Goal: Obtain resource: Download file/media

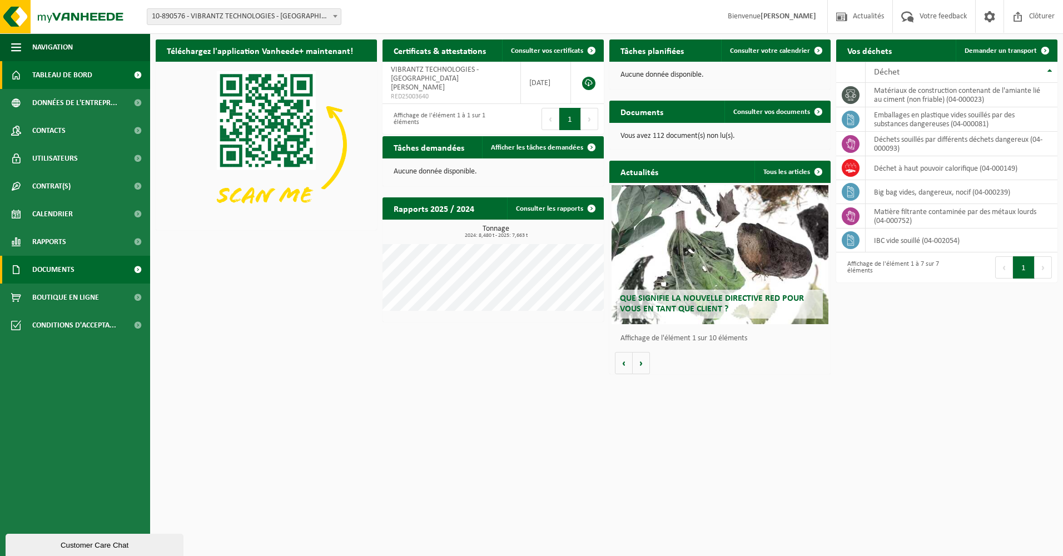
click at [54, 269] on span "Documents" at bounding box center [53, 270] width 42 height 28
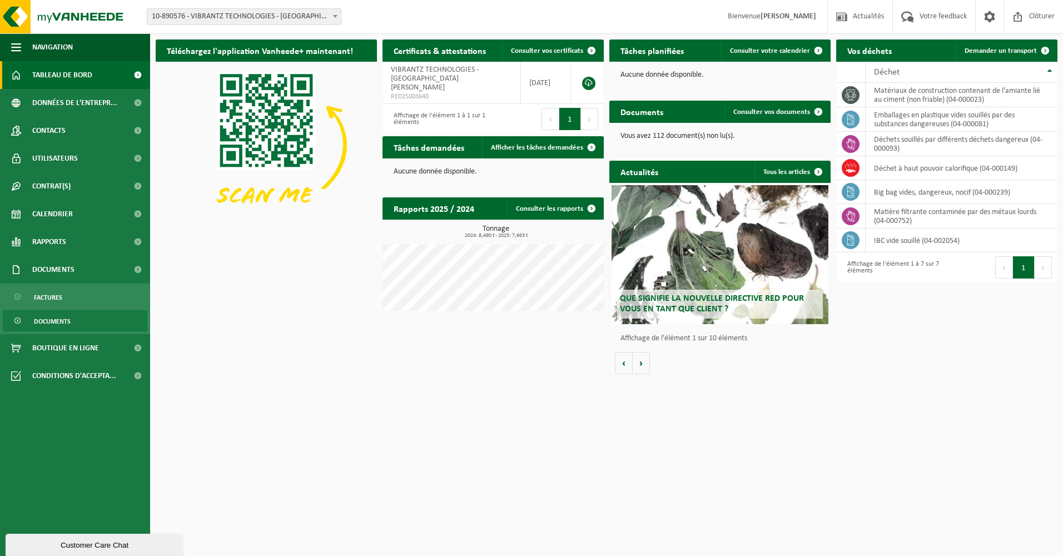
click at [55, 321] on span "Documents" at bounding box center [52, 321] width 37 height 21
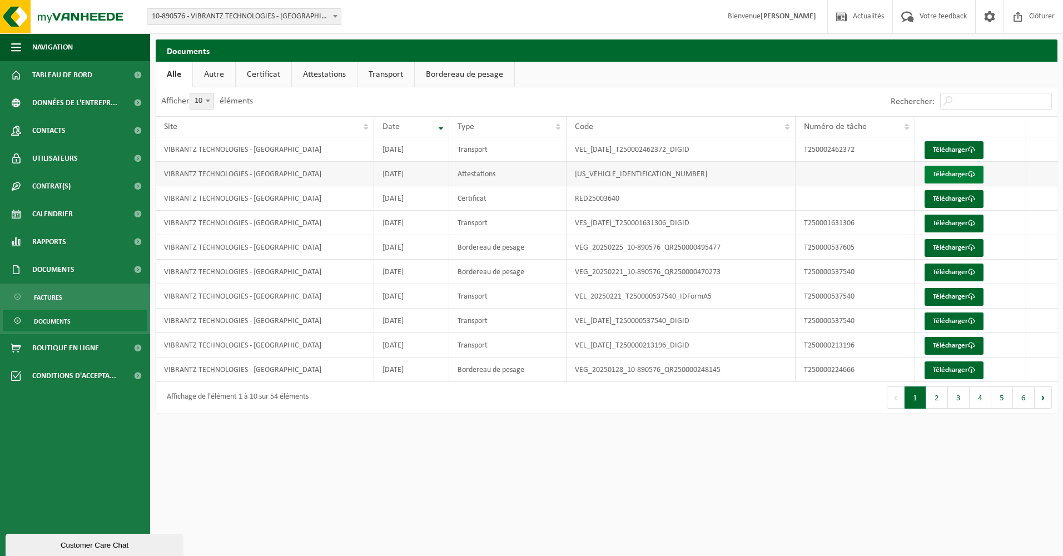
click at [949, 173] on link "Télécharger" at bounding box center [953, 175] width 59 height 18
click at [946, 199] on link "Télécharger" at bounding box center [953, 199] width 59 height 18
click at [324, 75] on link "Attestations" at bounding box center [324, 75] width 65 height 26
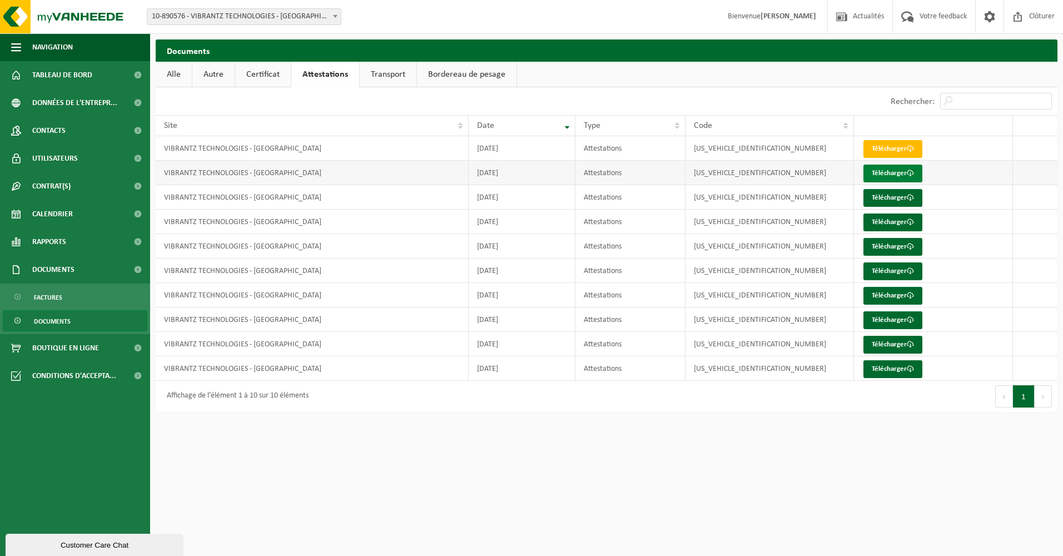
click at [886, 172] on link "Télécharger" at bounding box center [892, 174] width 59 height 18
click at [557, 446] on html "Site: 10-890576 - VIBRANTZ TECHNOLOGIES - SAINT-GHISLAIN 10-890576 - VIBRANTZ T…" at bounding box center [531, 278] width 1063 height 556
click at [180, 77] on link "Alle" at bounding box center [174, 75] width 36 height 26
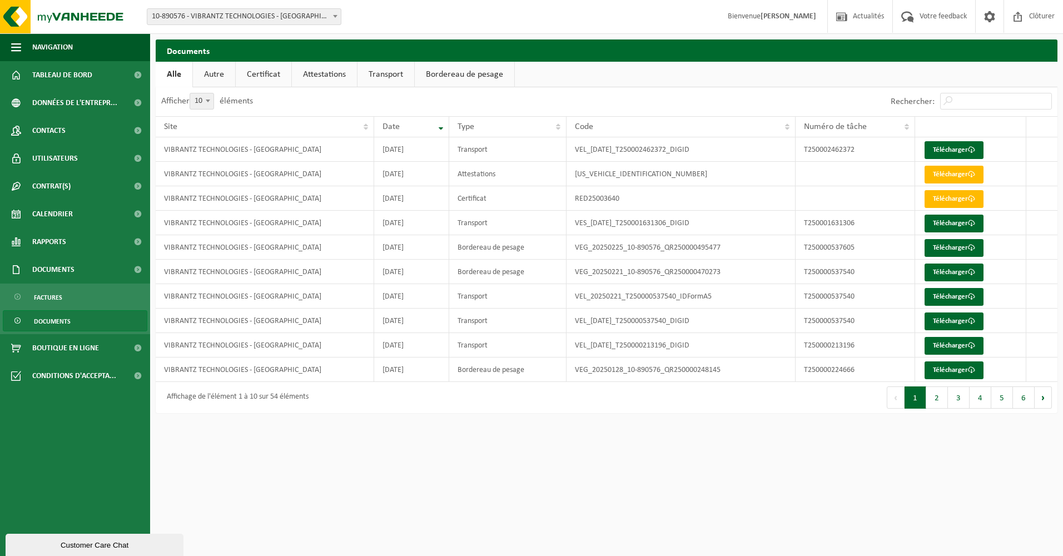
click at [216, 75] on link "Autre" at bounding box center [214, 75] width 42 height 26
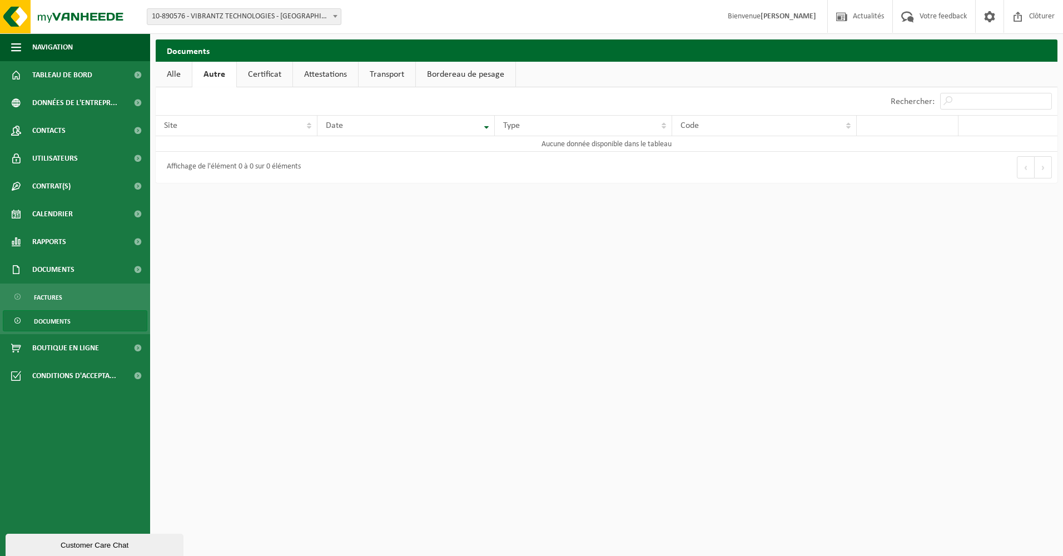
click at [461, 76] on link "Bordereau de pesage" at bounding box center [466, 75] width 100 height 26
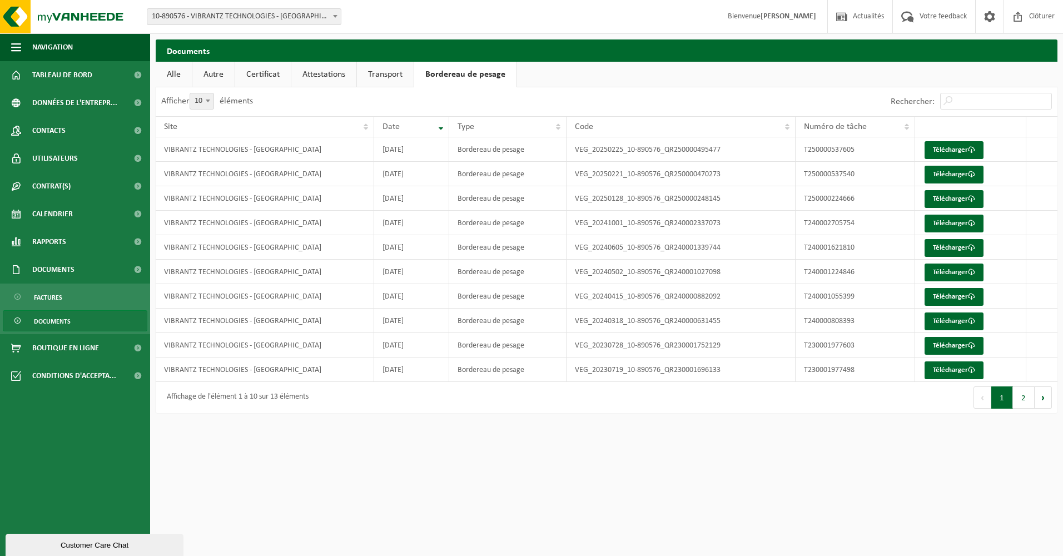
click at [381, 76] on link "Transport" at bounding box center [385, 75] width 57 height 26
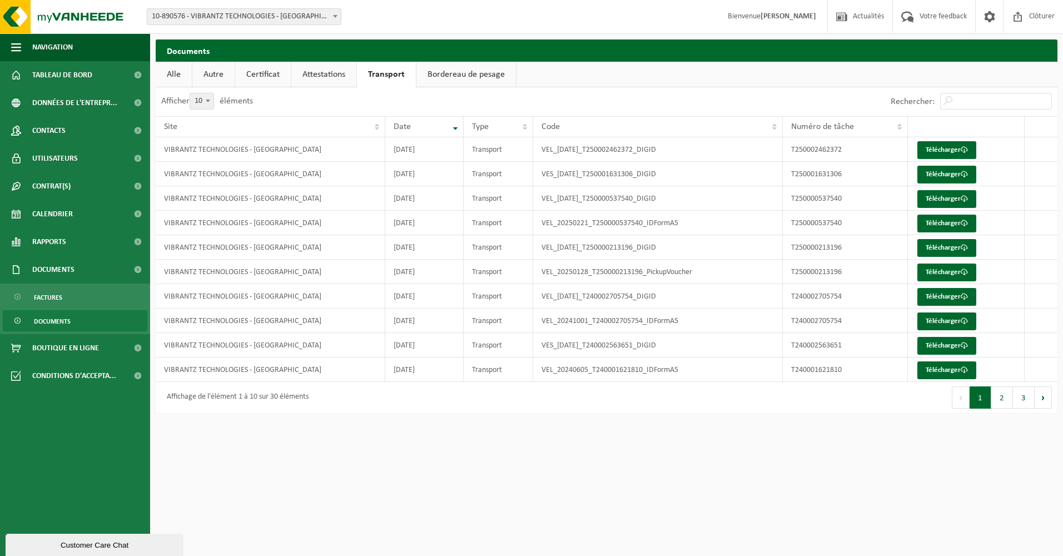
click at [321, 74] on link "Attestations" at bounding box center [323, 75] width 65 height 26
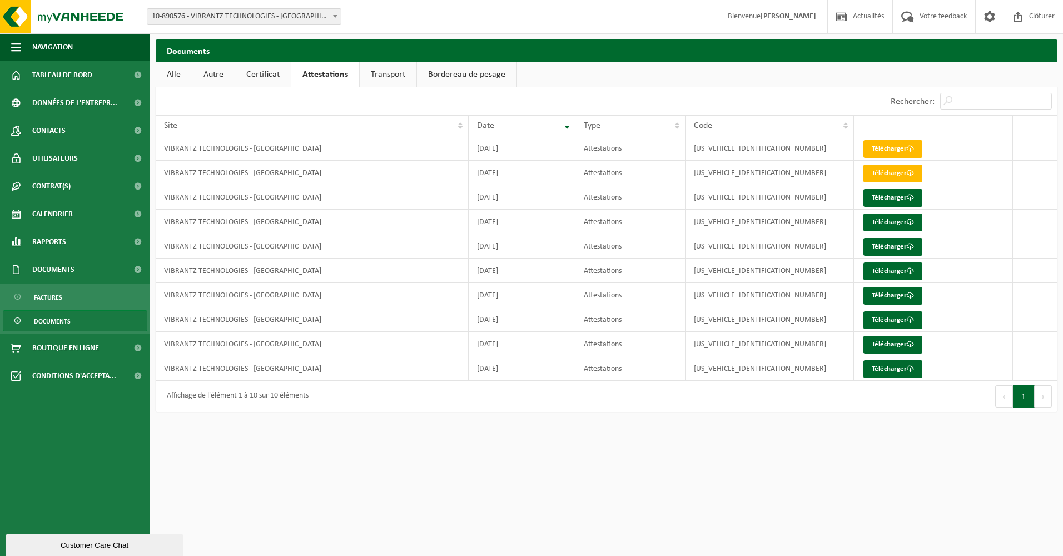
click at [253, 73] on link "Certificat" at bounding box center [263, 75] width 56 height 26
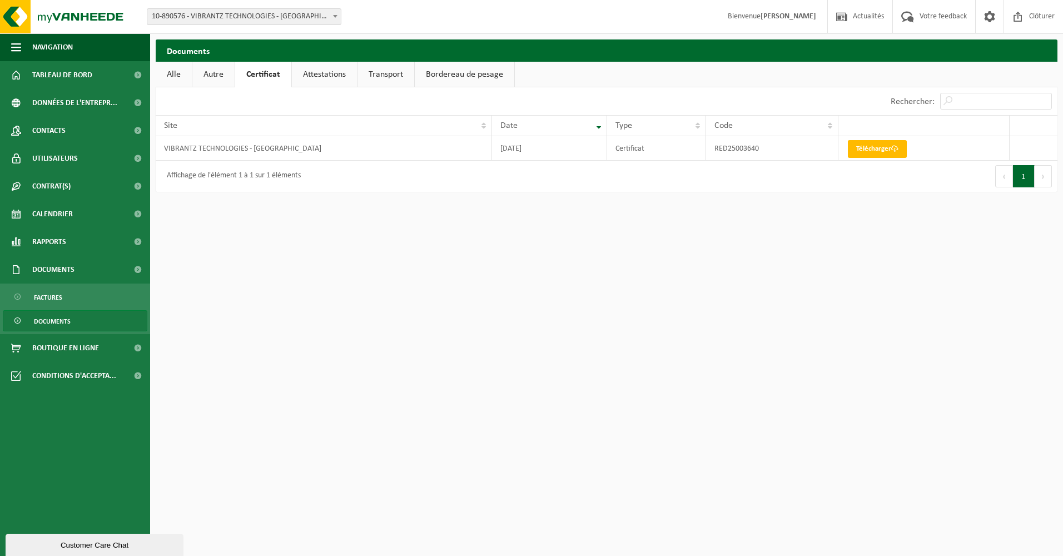
click at [327, 76] on link "Attestations" at bounding box center [324, 75] width 65 height 26
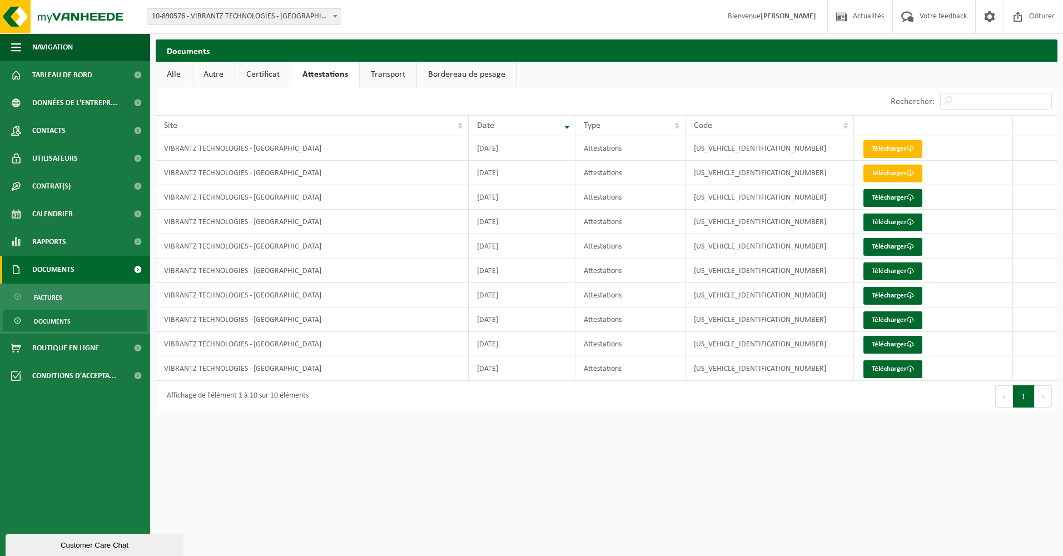
click at [52, 266] on span "Documents" at bounding box center [53, 270] width 42 height 28
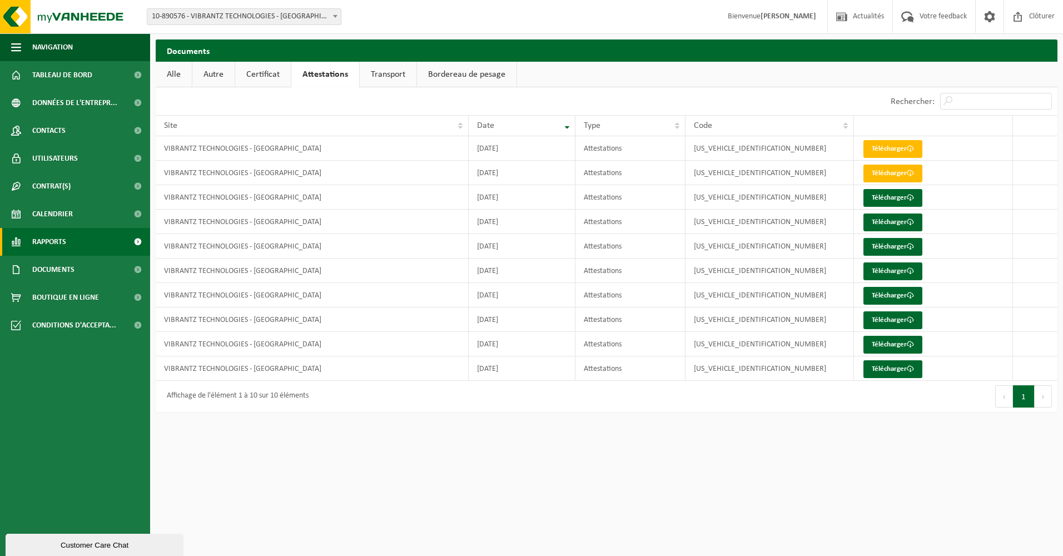
click at [54, 242] on span "Rapports" at bounding box center [49, 242] width 34 height 28
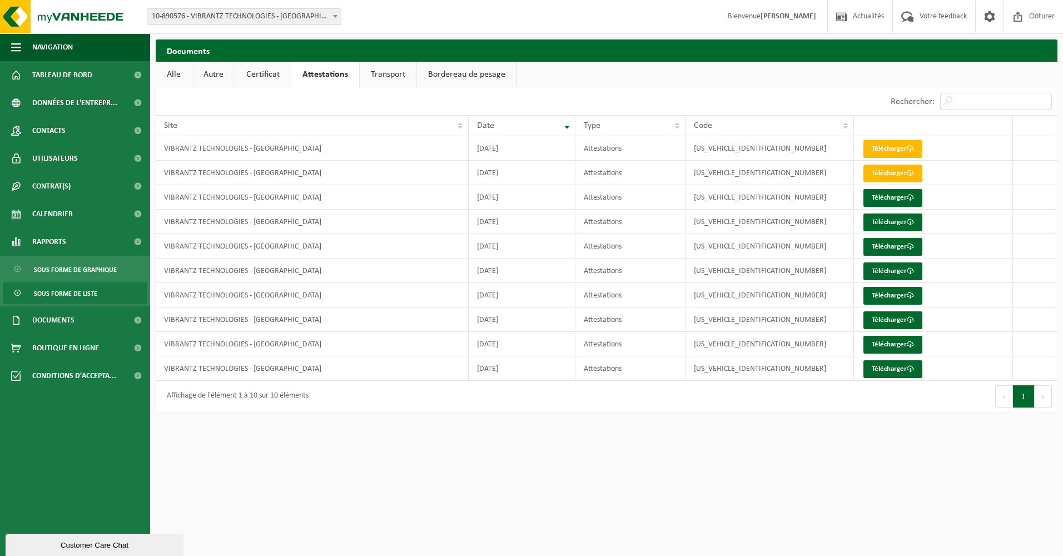
click at [73, 294] on span "Sous forme de liste" at bounding box center [65, 293] width 63 height 21
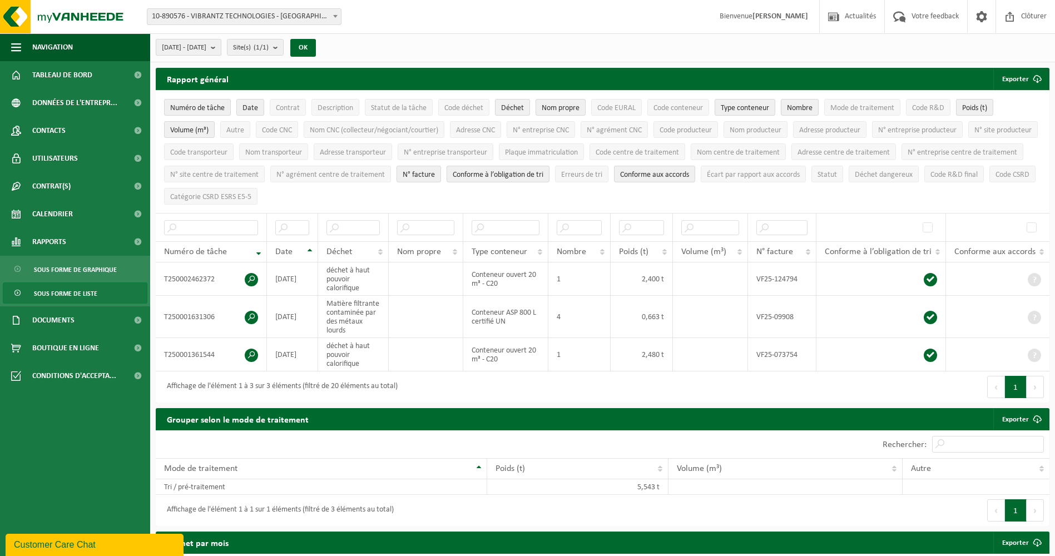
click at [221, 50] on b "submit" at bounding box center [216, 47] width 10 height 16
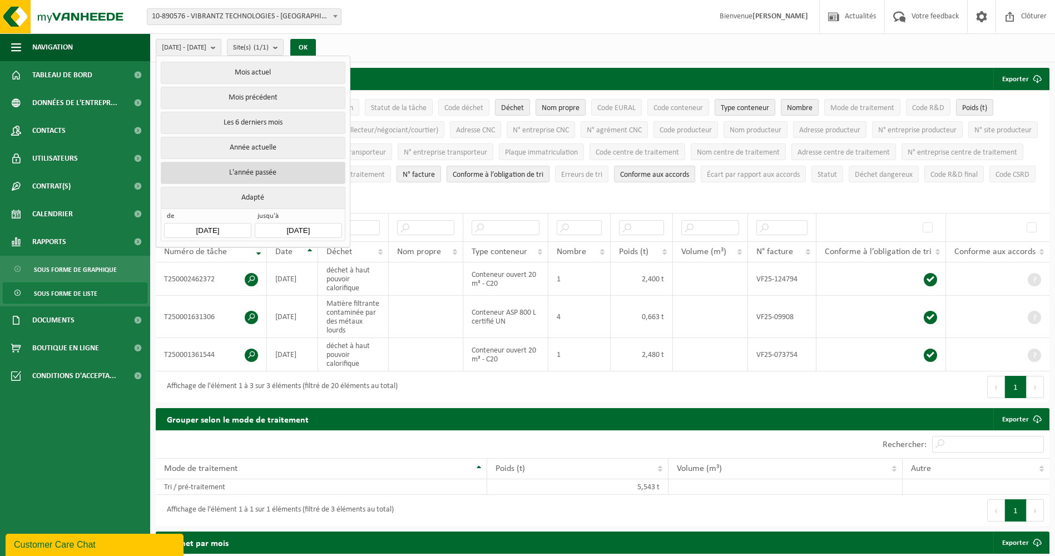
click at [272, 168] on button "L'année passée" at bounding box center [253, 173] width 184 height 22
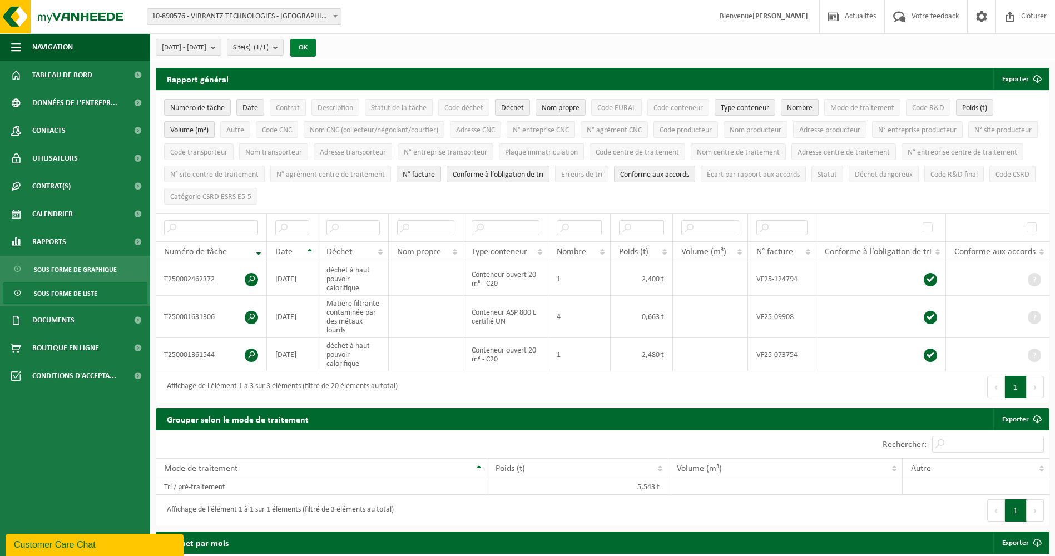
click at [316, 44] on button "OK" at bounding box center [303, 48] width 26 height 18
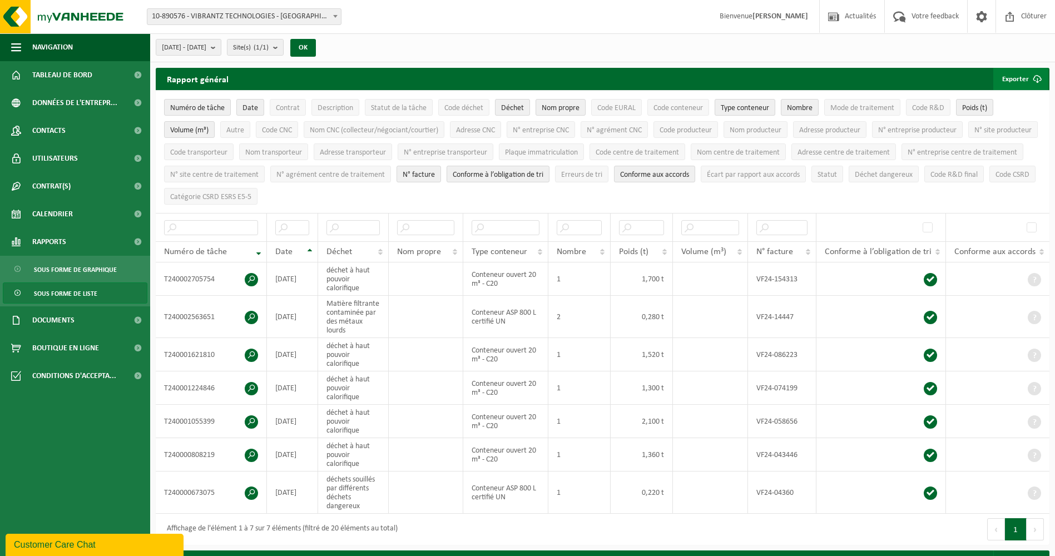
click at [1013, 76] on button "Exporter" at bounding box center [1020, 79] width 55 height 22
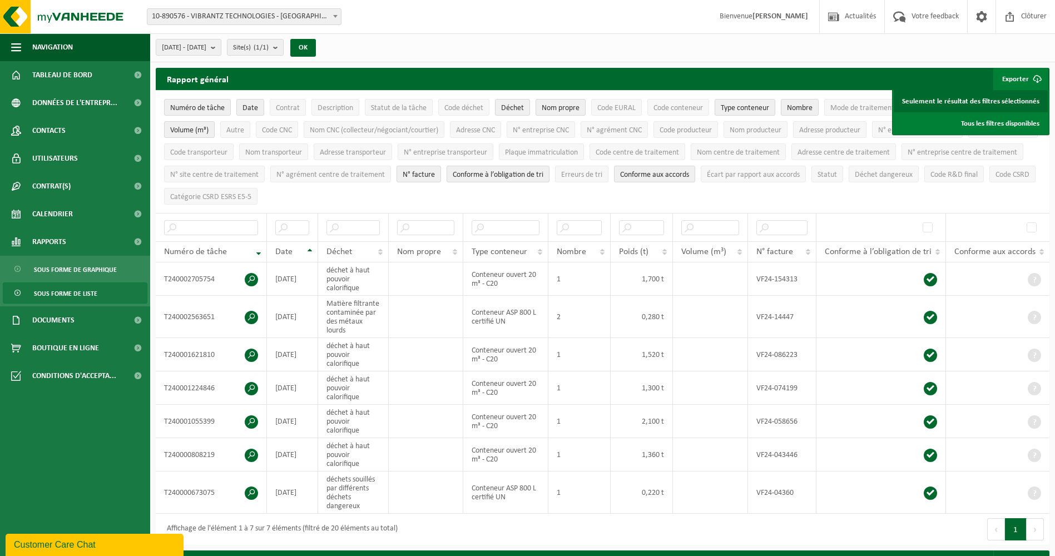
click at [982, 101] on link "Seulement le résultat des filtres sélectionnés" at bounding box center [970, 101] width 154 height 22
click at [52, 185] on span "Contrat(s)" at bounding box center [51, 186] width 38 height 28
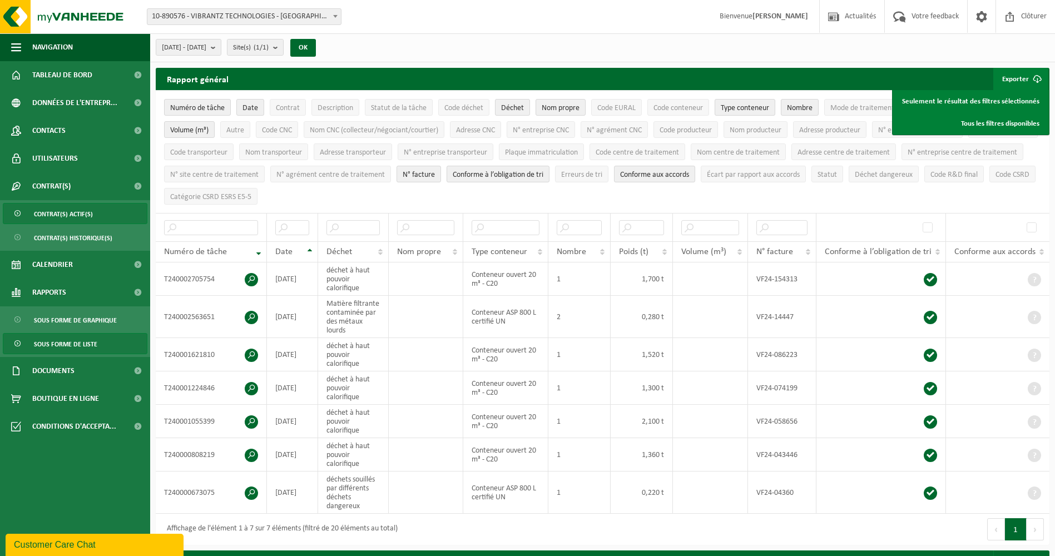
click at [77, 214] on span "Contrat(s) actif(s)" at bounding box center [63, 213] width 59 height 21
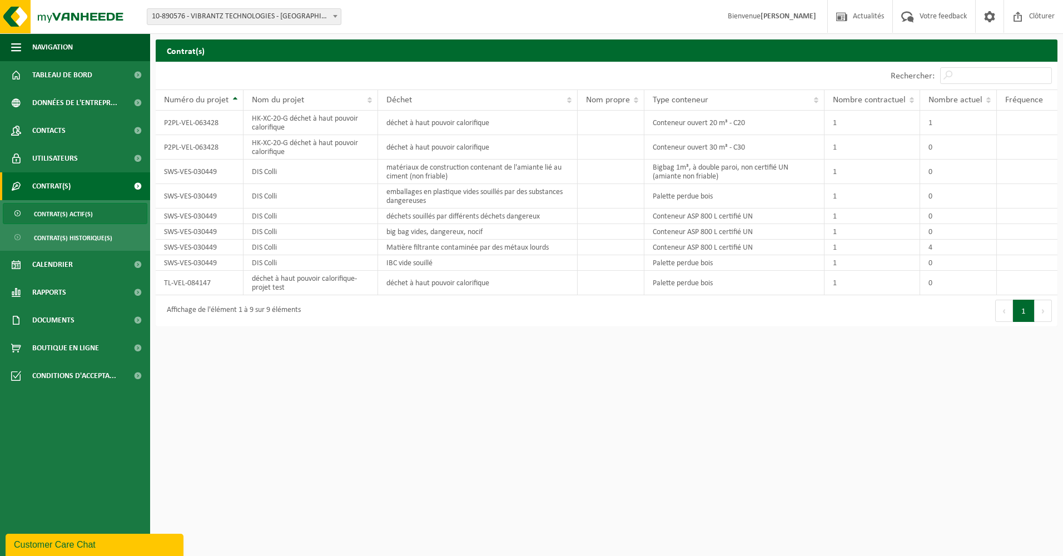
click at [400, 380] on html "Site: 10-890576 - VIBRANTZ TECHNOLOGIES - SAINT-GHISLAIN 10-890576 - VIBRANTZ T…" at bounding box center [531, 278] width 1063 height 556
click at [80, 236] on span "Contrat(s) historique(s)" at bounding box center [73, 237] width 78 height 21
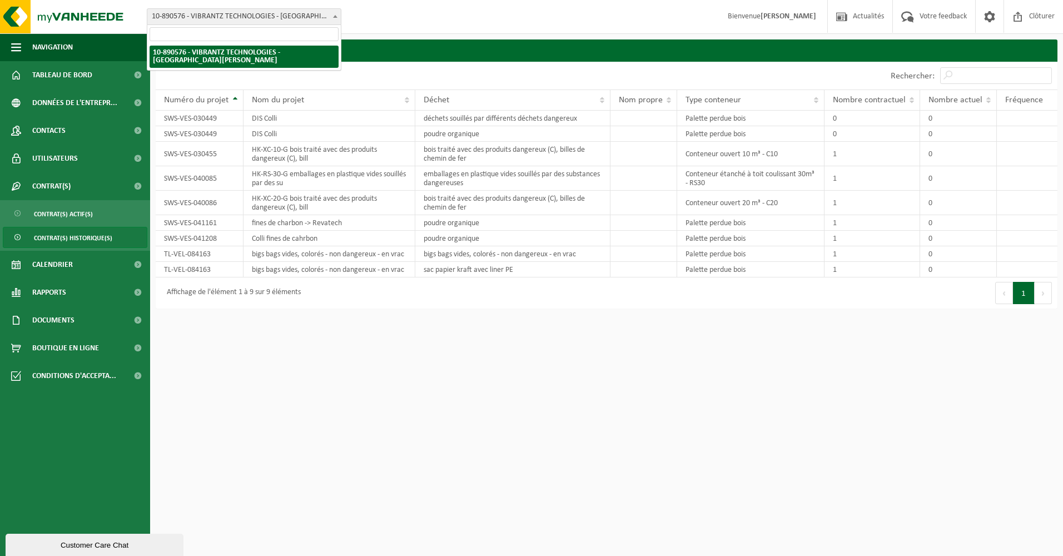
click at [336, 16] on b at bounding box center [335, 16] width 4 height 3
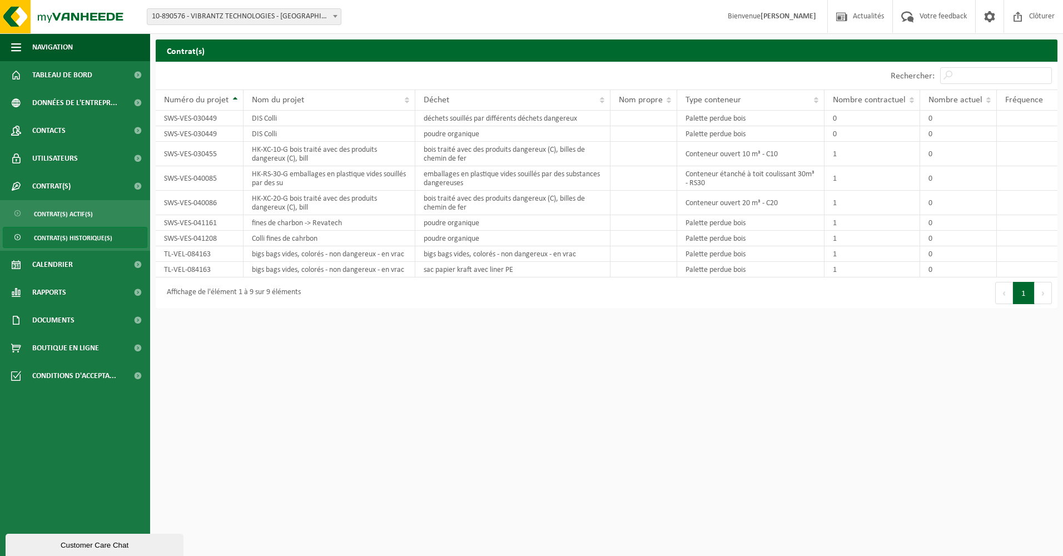
click at [349, 379] on html "Site: 10-890576 - VIBRANTZ TECHNOLOGIES - SAINT-[PERSON_NAME] 10-890576 - VIBRA…" at bounding box center [531, 278] width 1063 height 556
click at [341, 314] on div "Contrat(s) Patientez Le téléchargement est un peu long en raison de la grande q…" at bounding box center [606, 176] width 913 height 275
click at [713, 383] on html "Site: 10-890576 - VIBRANTZ TECHNOLOGIES - SAINT-[PERSON_NAME] 10-890576 - VIBRA…" at bounding box center [531, 278] width 1063 height 556
click at [71, 211] on span "Contrat(s) actif(s)" at bounding box center [63, 213] width 59 height 21
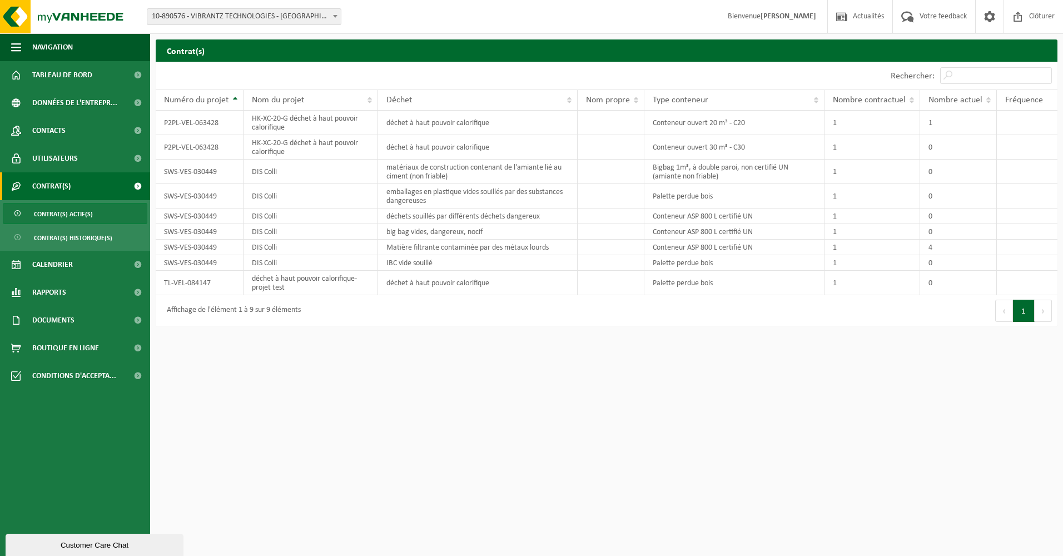
click at [989, 100] on th "Nombre actuel" at bounding box center [958, 100] width 77 height 21
